Goal: Information Seeking & Learning: Learn about a topic

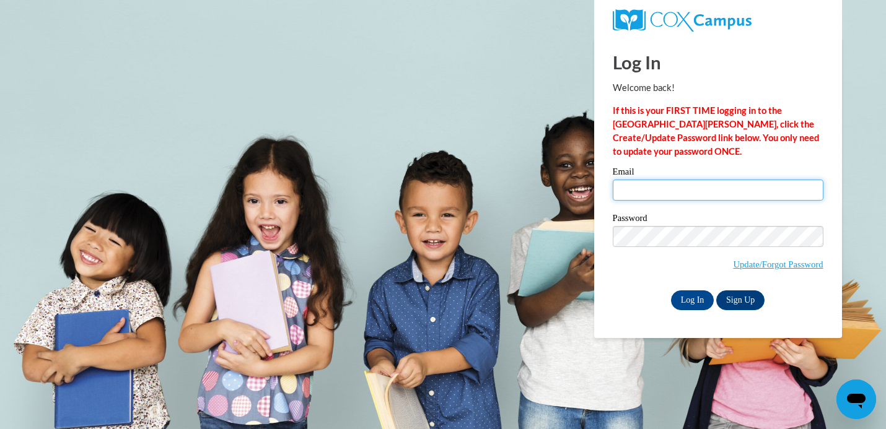
type input "lashaecochran04@icloud.com"
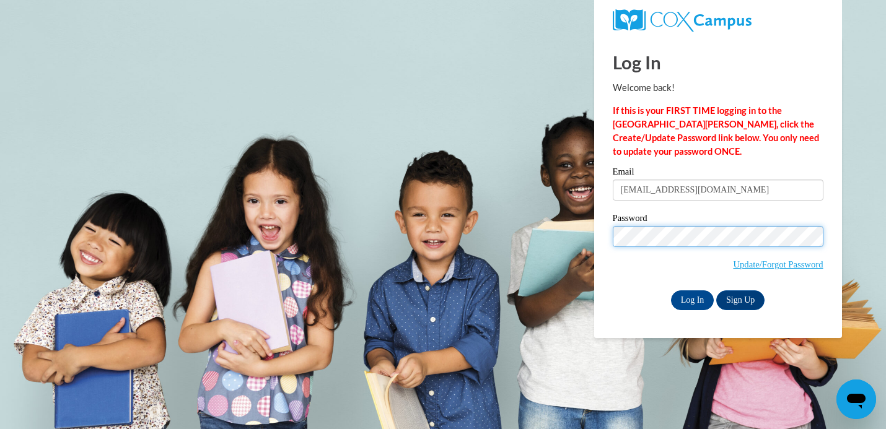
click at [691, 298] on input "Log In" at bounding box center [692, 300] width 43 height 20
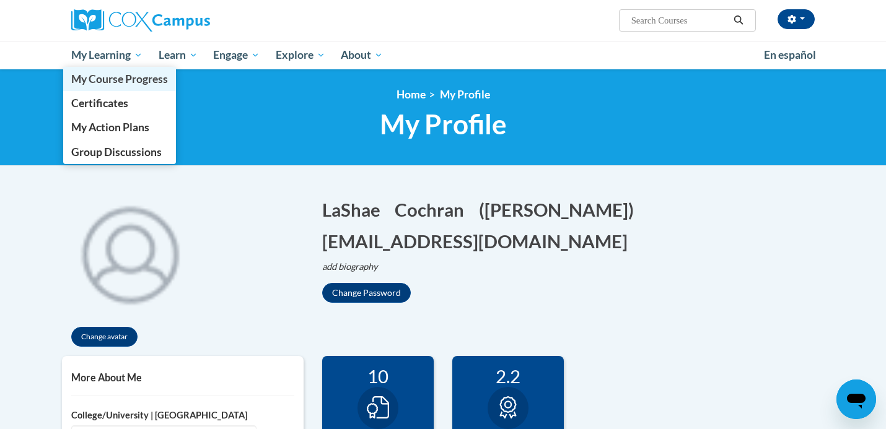
click at [137, 79] on span "My Course Progress" at bounding box center [119, 78] width 97 height 13
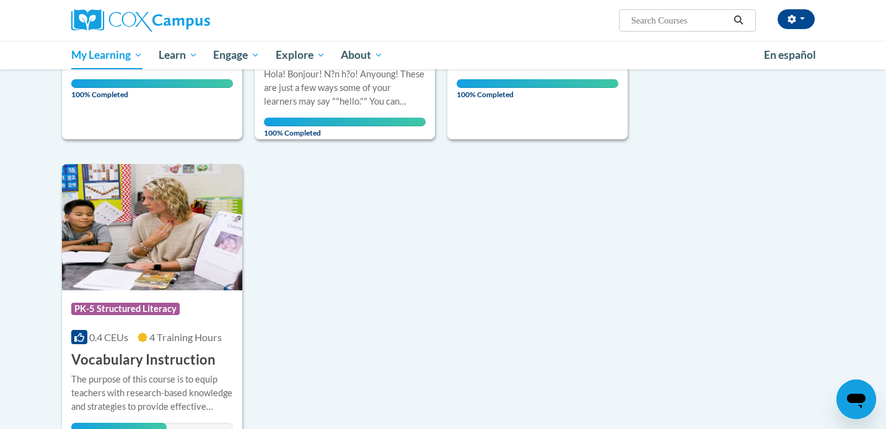
scroll to position [1163, 0]
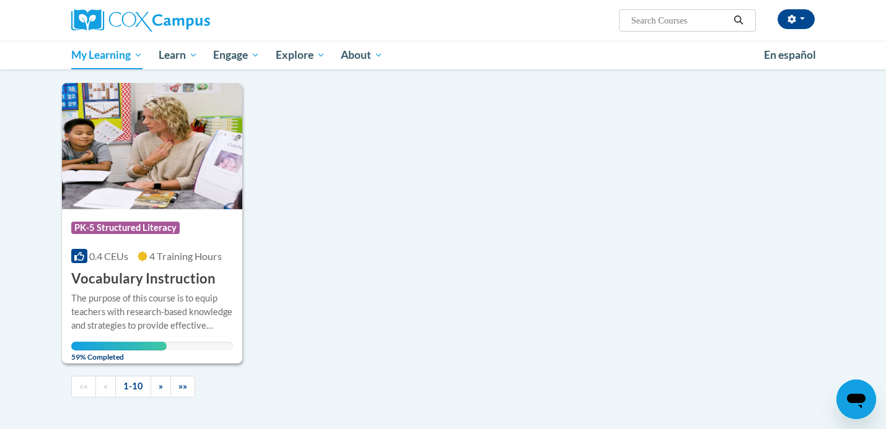
click at [163, 292] on div "The purpose of this course is to equip teachers with research-based knowledge a…" at bounding box center [152, 312] width 162 height 41
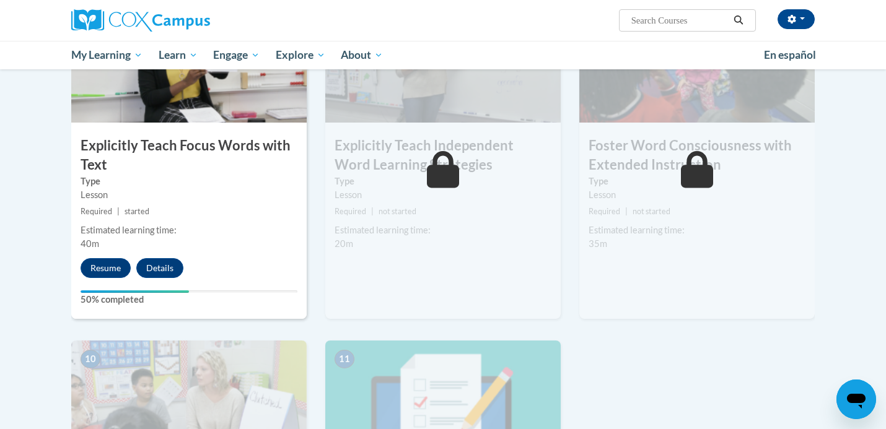
scroll to position [1020, 0]
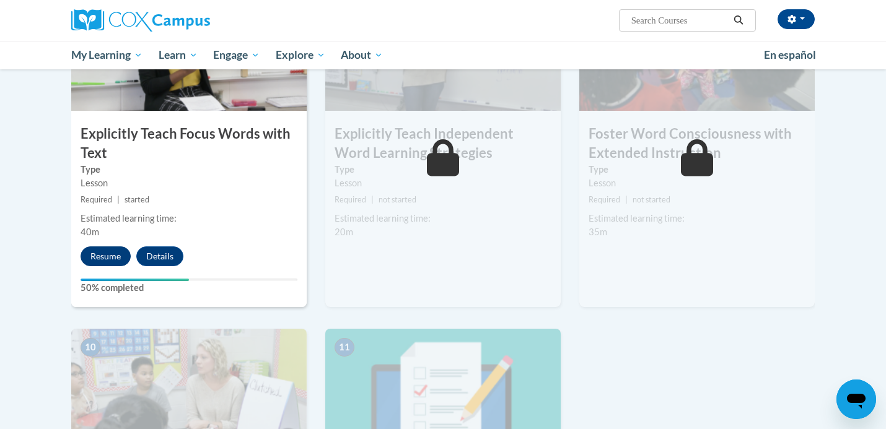
click at [111, 251] on button "Resume" at bounding box center [106, 256] width 50 height 20
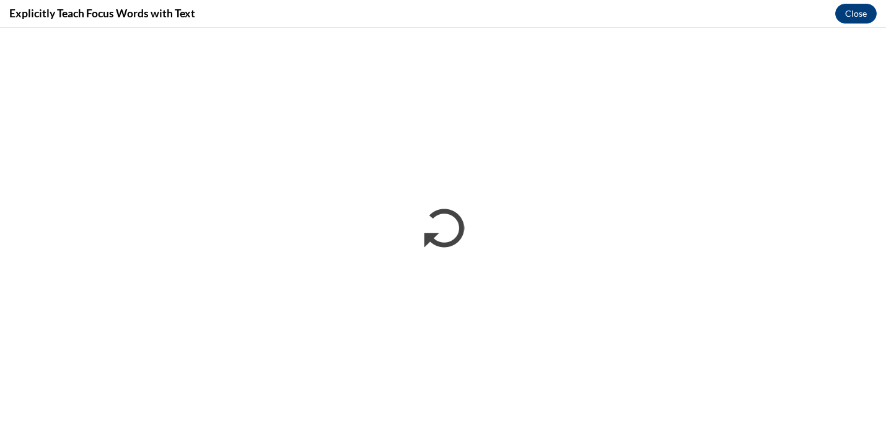
scroll to position [0, 0]
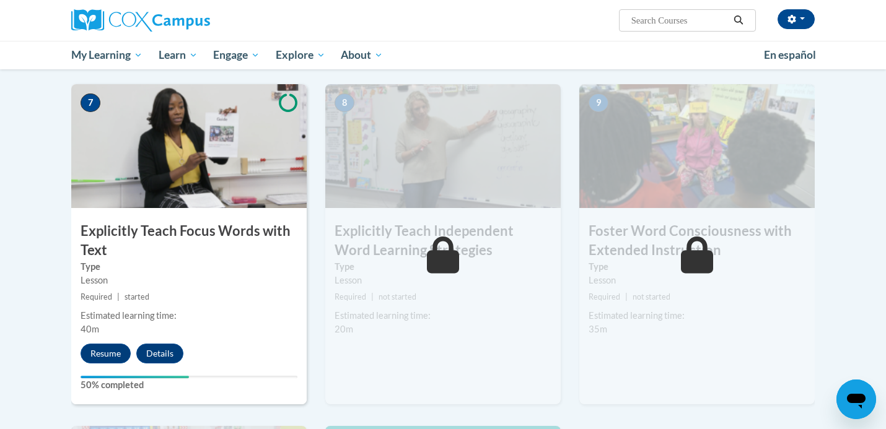
scroll to position [952, 0]
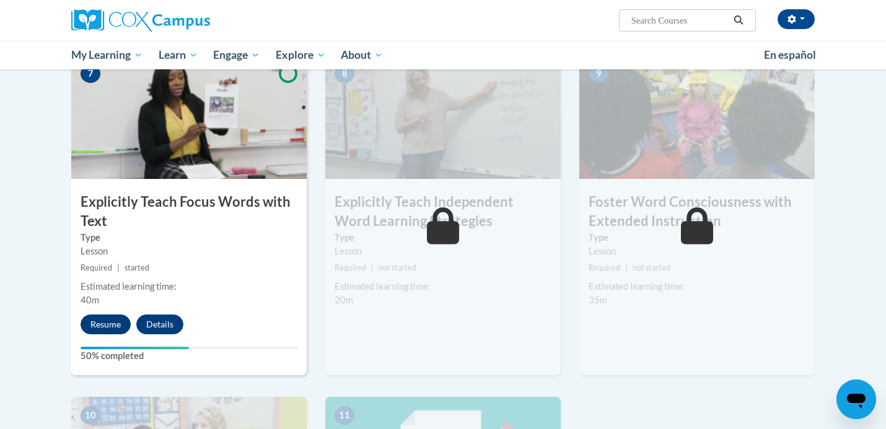
click at [95, 323] on button "Resume" at bounding box center [106, 325] width 50 height 20
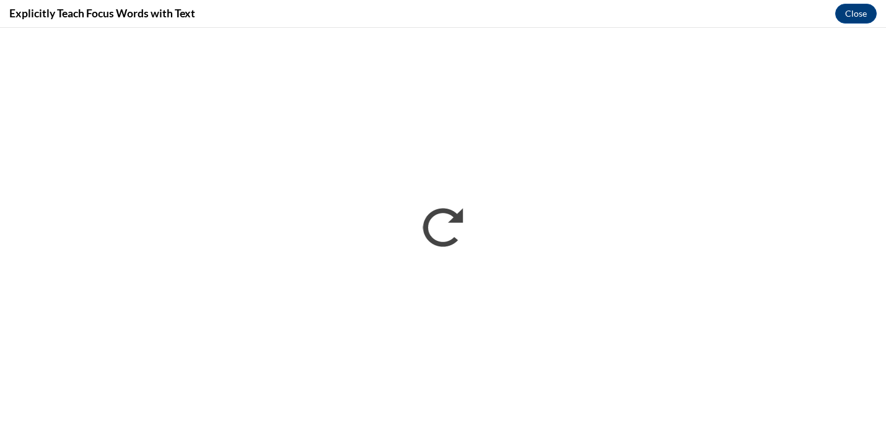
scroll to position [0, 0]
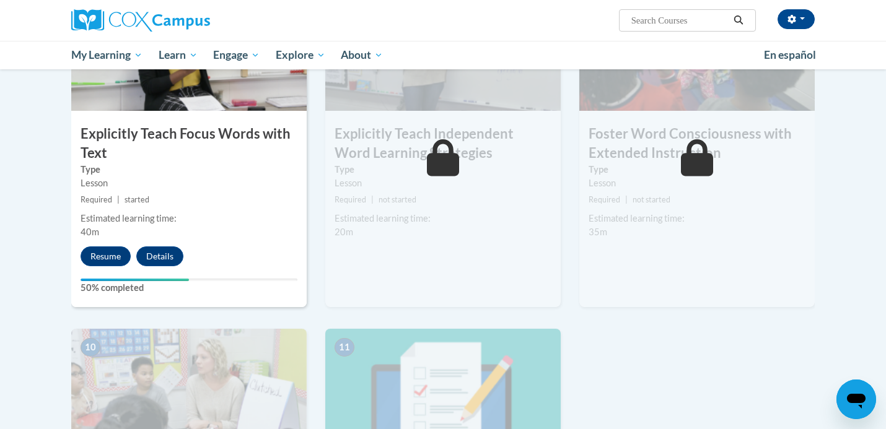
scroll to position [1004, 0]
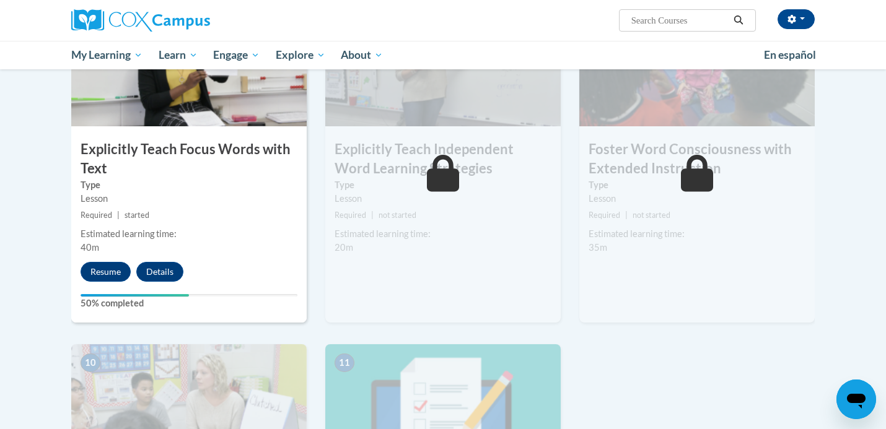
click at [81, 276] on div "Resume Details Feedback" at bounding box center [135, 272] width 128 height 20
click at [94, 268] on button "Resume" at bounding box center [106, 272] width 50 height 20
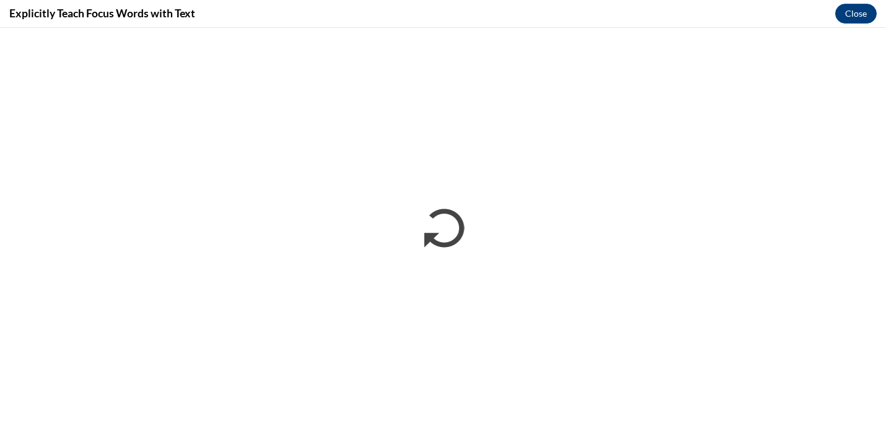
scroll to position [0, 0]
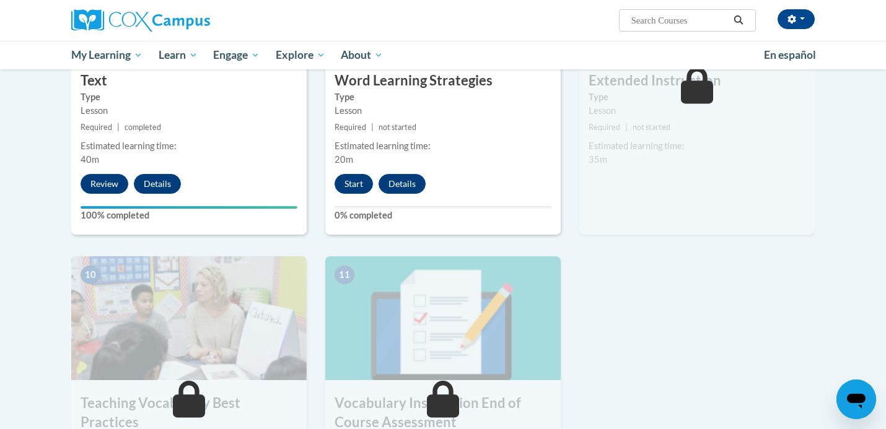
scroll to position [1154, 0]
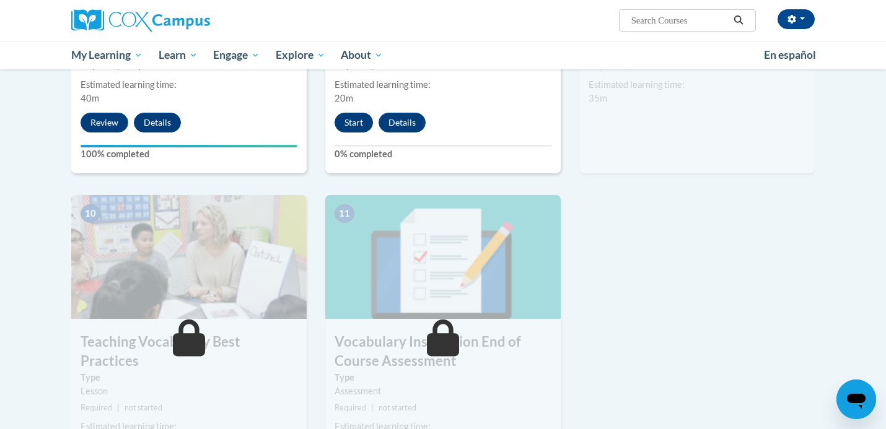
click at [352, 123] on button "Start" at bounding box center [353, 123] width 38 height 20
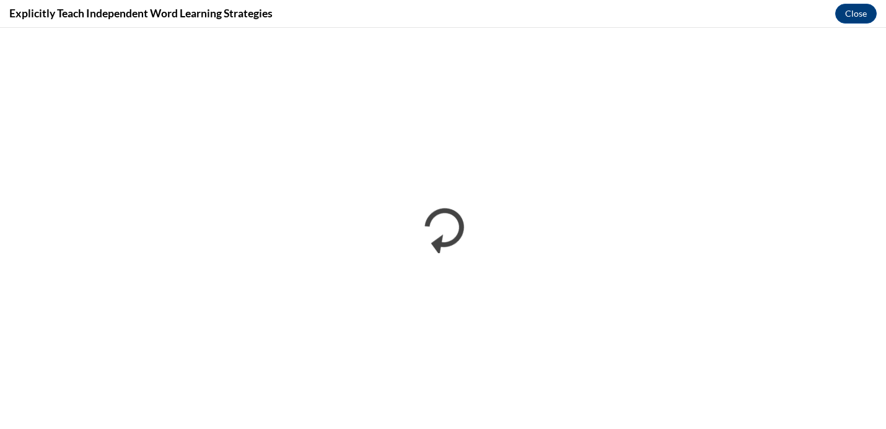
scroll to position [0, 0]
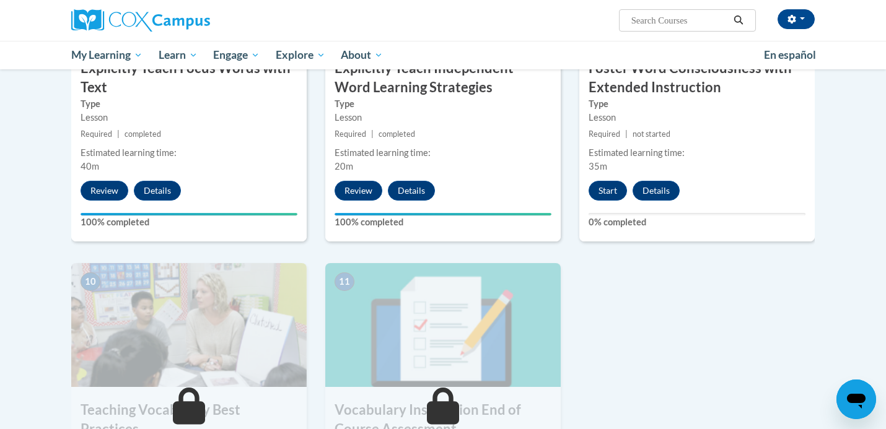
scroll to position [1086, 0]
click at [611, 189] on button "Start" at bounding box center [607, 190] width 38 height 20
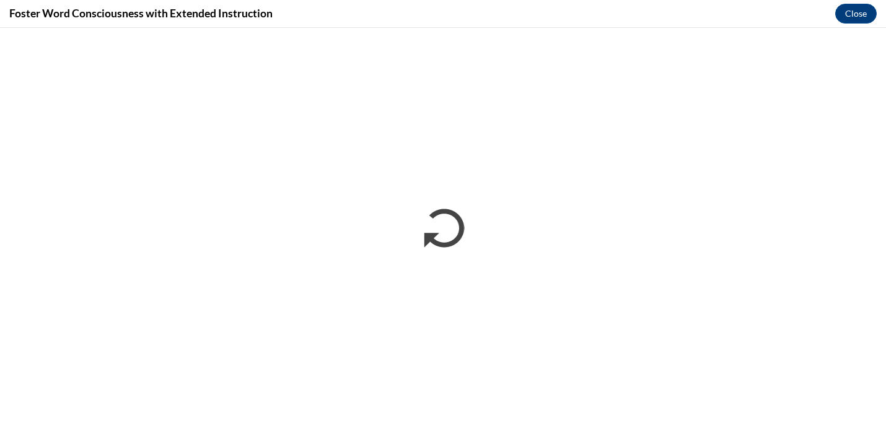
scroll to position [0, 0]
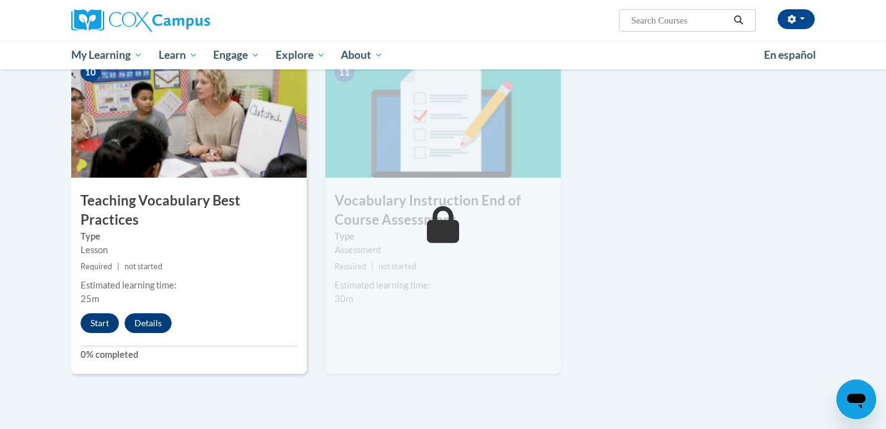
scroll to position [1305, 0]
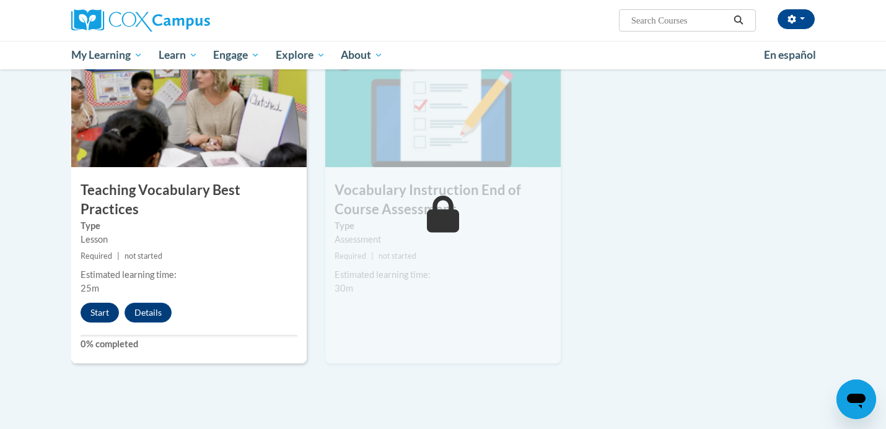
click at [87, 303] on button "Start" at bounding box center [100, 313] width 38 height 20
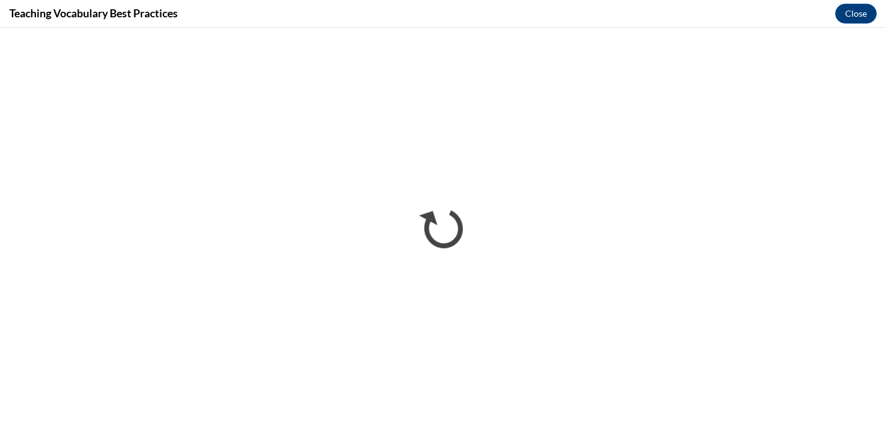
scroll to position [0, 0]
